Goal: Information Seeking & Learning: Compare options

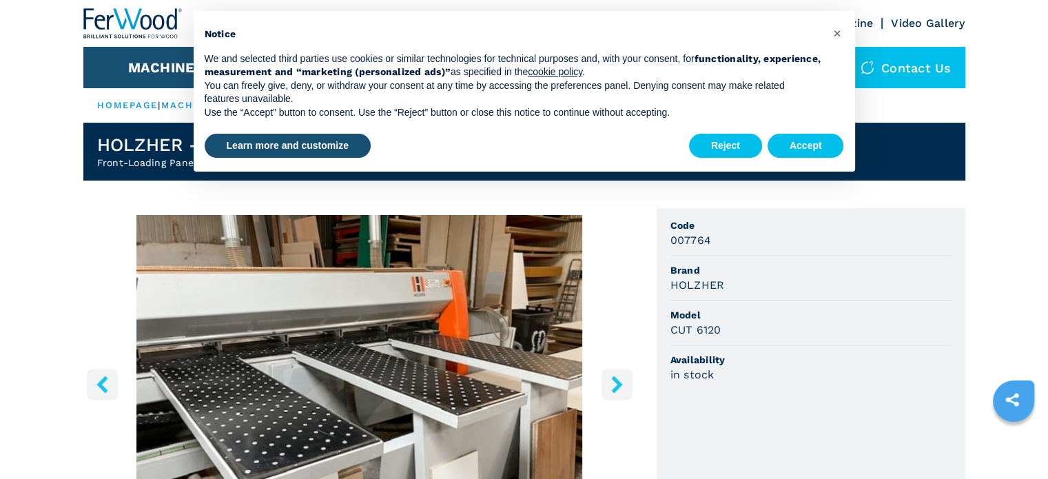
click at [616, 385] on icon "right-button" at bounding box center [616, 383] width 11 height 17
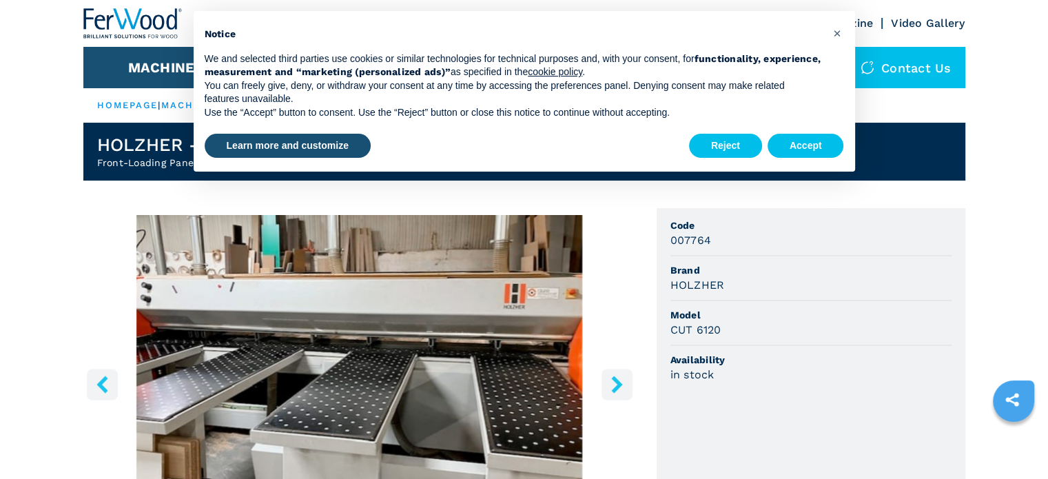
click at [616, 385] on icon "right-button" at bounding box center [616, 383] width 11 height 17
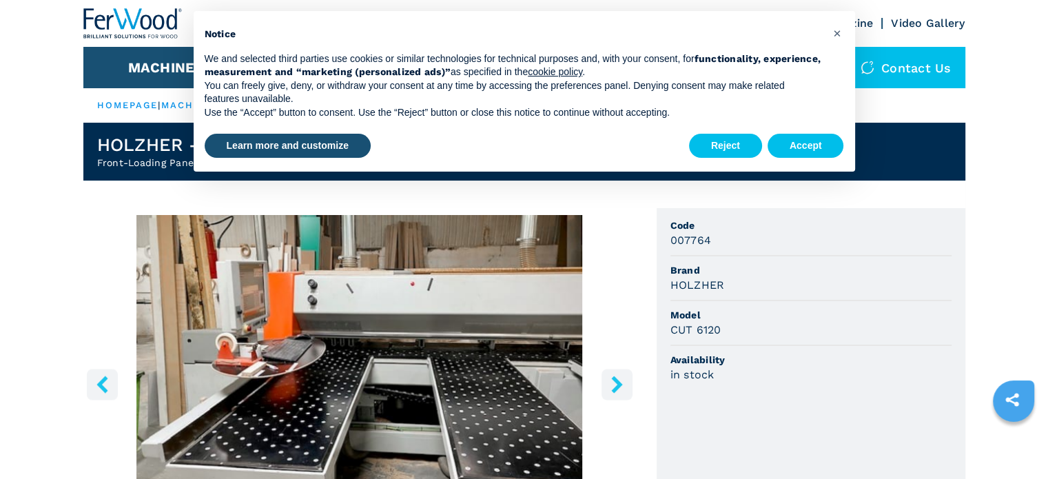
click at [616, 382] on icon "right-button" at bounding box center [616, 383] width 11 height 17
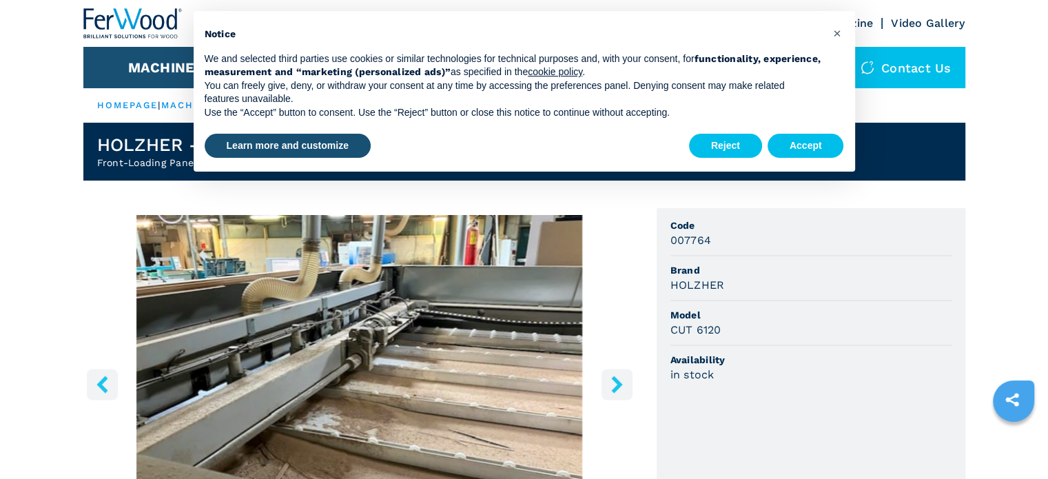
click at [616, 382] on icon "right-button" at bounding box center [616, 383] width 11 height 17
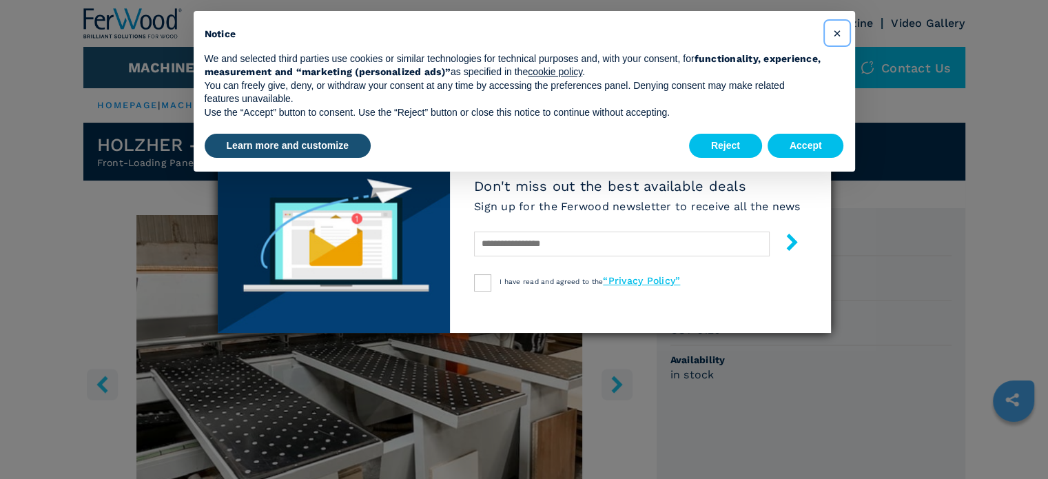
click at [840, 38] on span "×" at bounding box center [836, 33] width 8 height 17
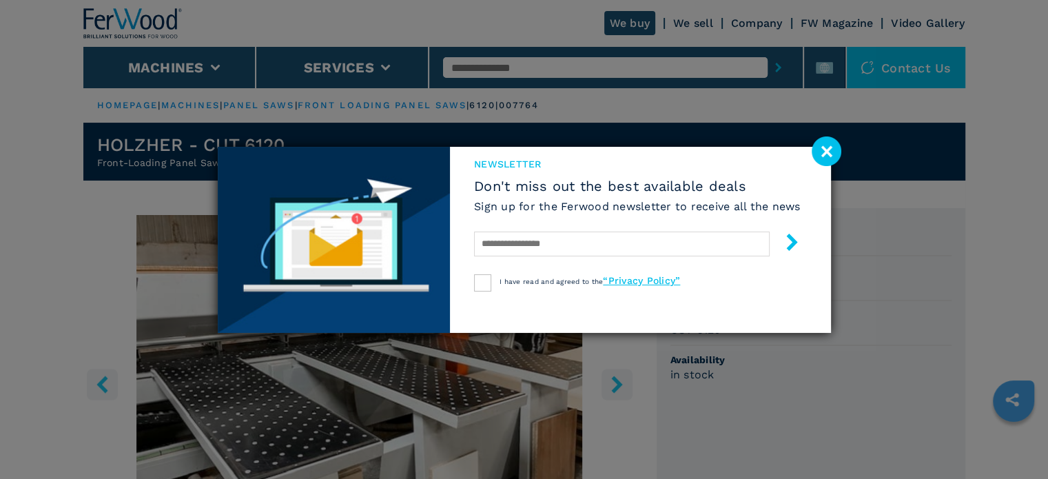
click at [828, 155] on image at bounding box center [826, 151] width 30 height 30
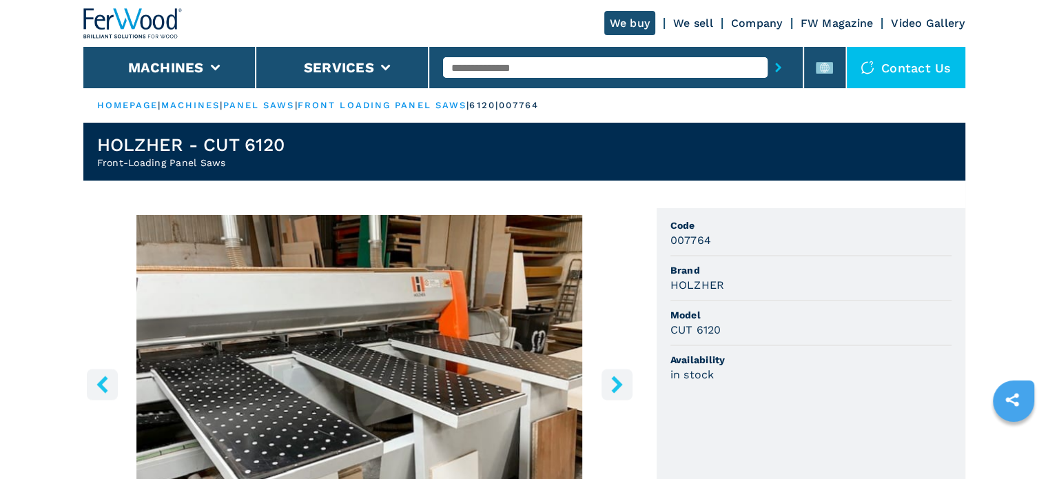
click at [609, 384] on icon "right-button" at bounding box center [616, 383] width 17 height 17
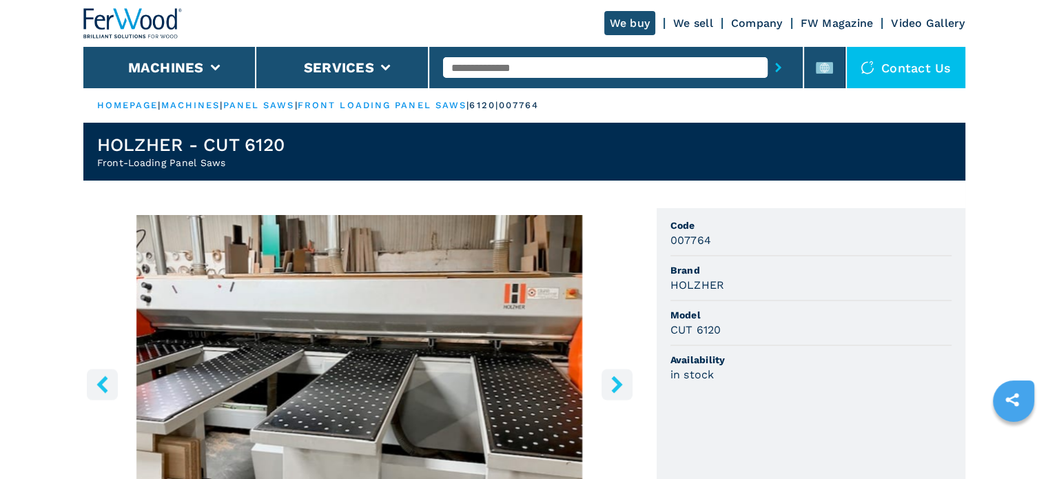
click at [626, 382] on button "right-button" at bounding box center [616, 384] width 31 height 31
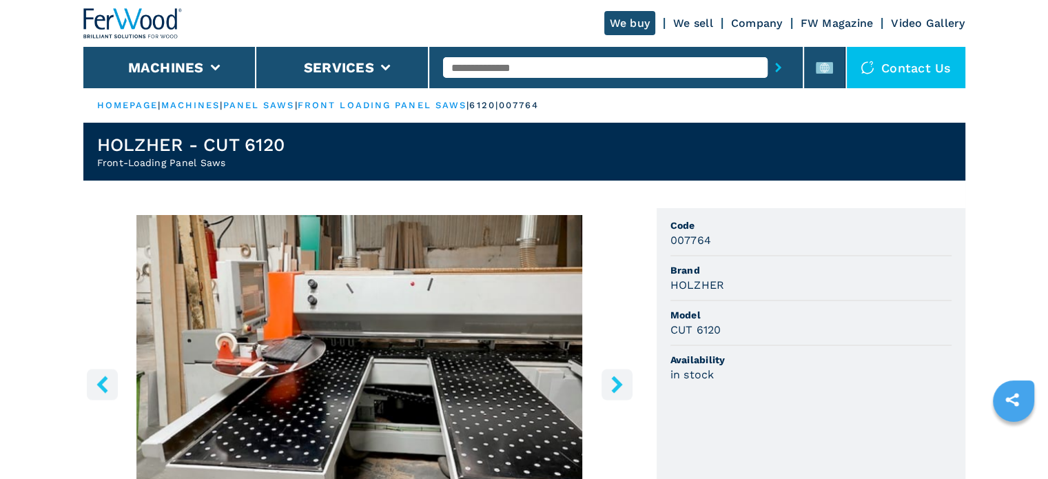
click at [626, 382] on button "right-button" at bounding box center [616, 384] width 31 height 31
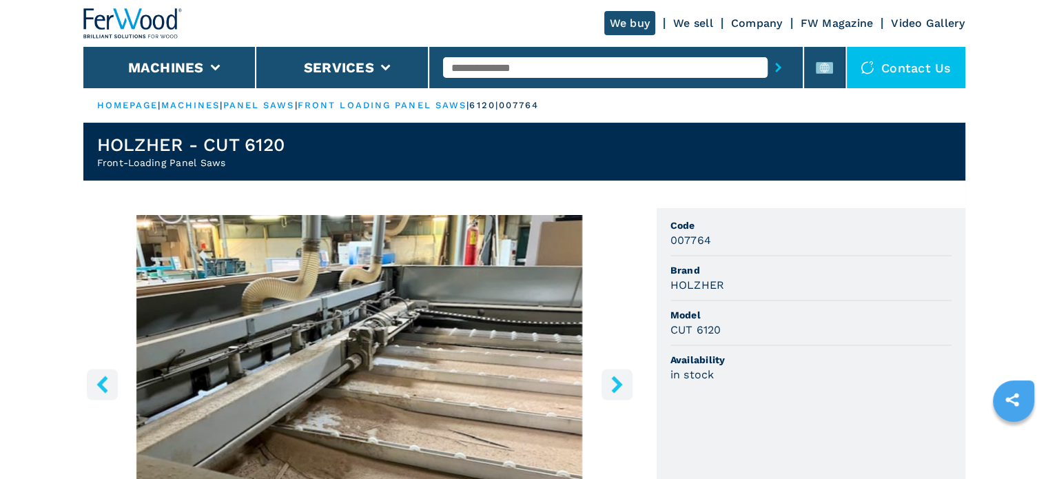
click at [626, 382] on button "right-button" at bounding box center [616, 384] width 31 height 31
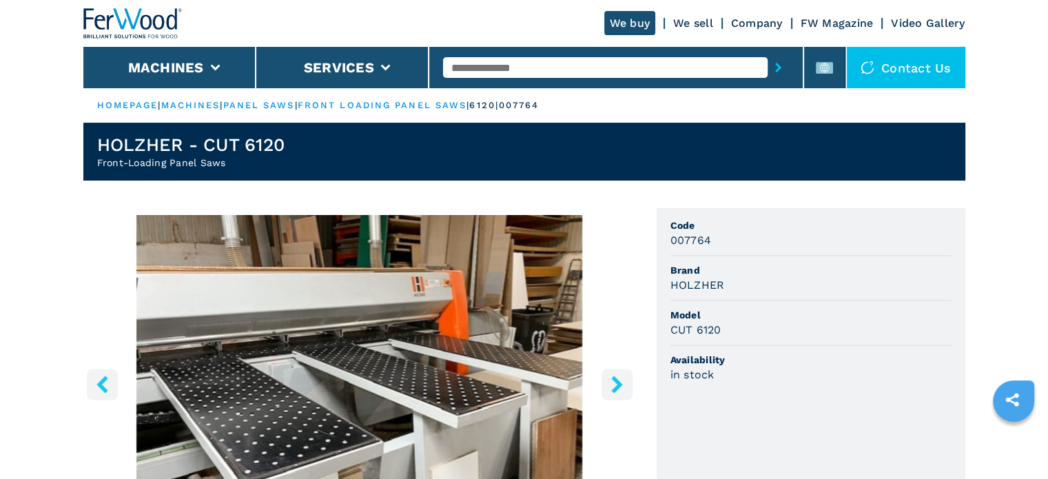
click at [626, 382] on button "right-button" at bounding box center [616, 384] width 31 height 31
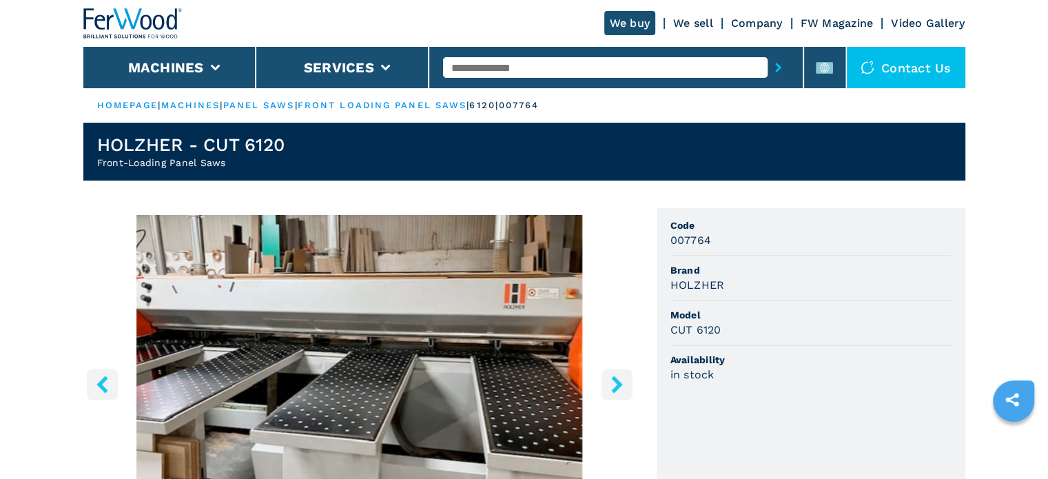
click at [613, 382] on icon "right-button" at bounding box center [616, 383] width 17 height 17
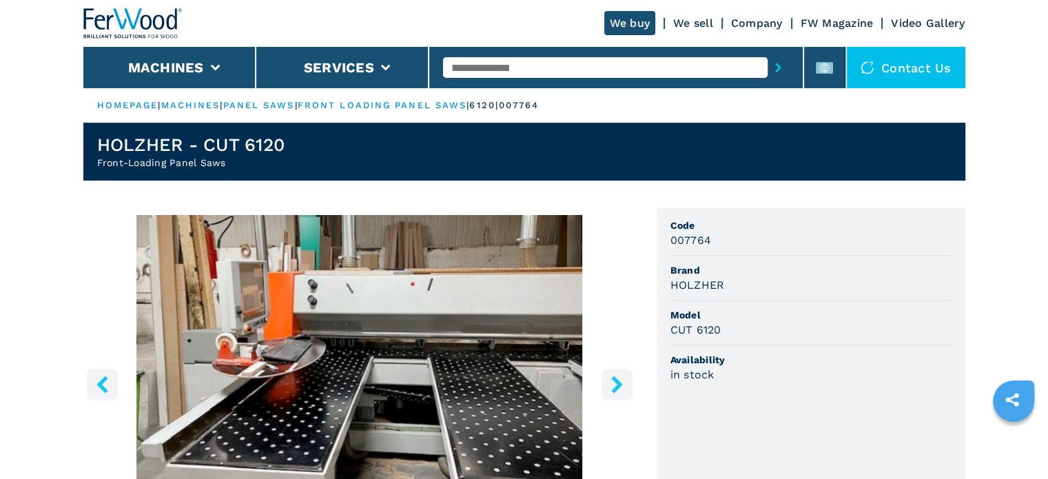
click at [613, 382] on icon "right-button" at bounding box center [616, 383] width 17 height 17
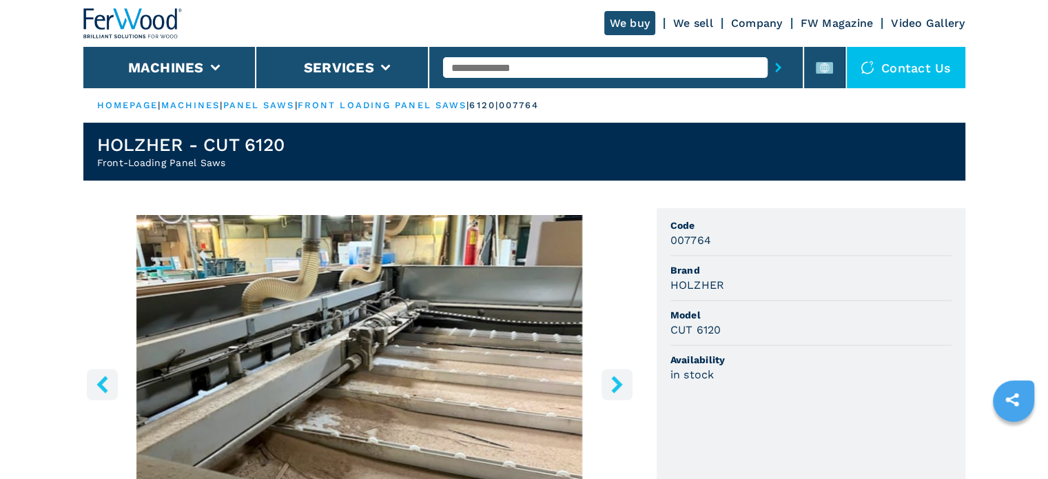
click at [612, 379] on icon "right-button" at bounding box center [616, 383] width 11 height 17
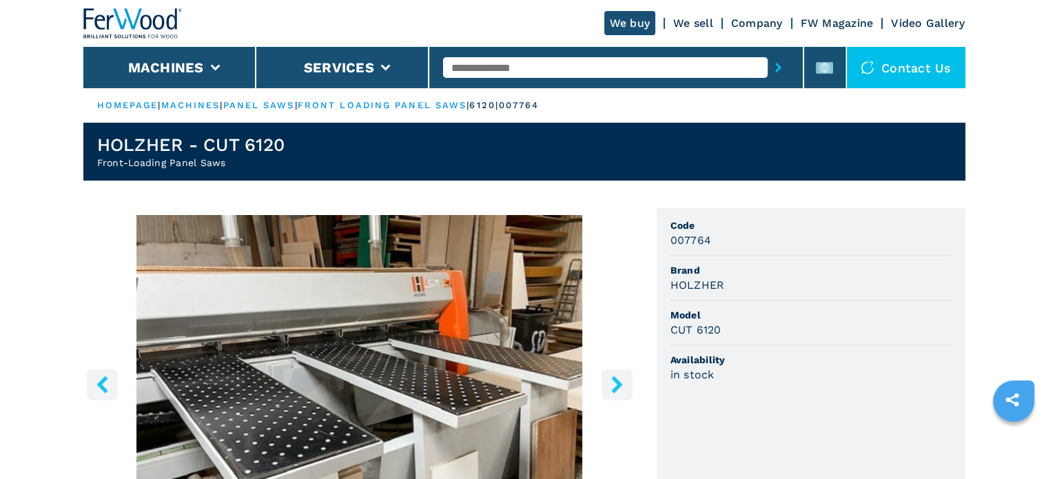
click at [610, 377] on icon "right-button" at bounding box center [616, 383] width 17 height 17
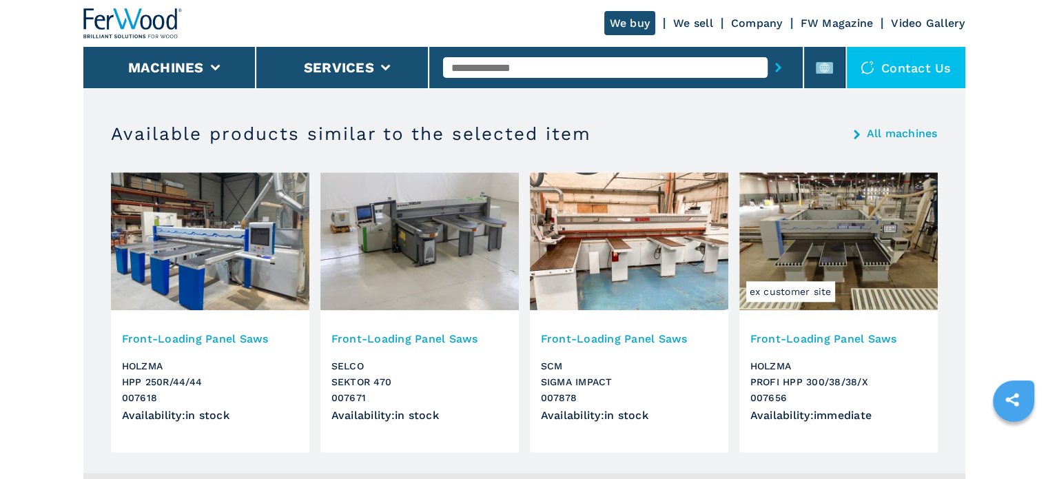
scroll to position [1309, 0]
